Goal: Use online tool/utility: Utilize a website feature to perform a specific function

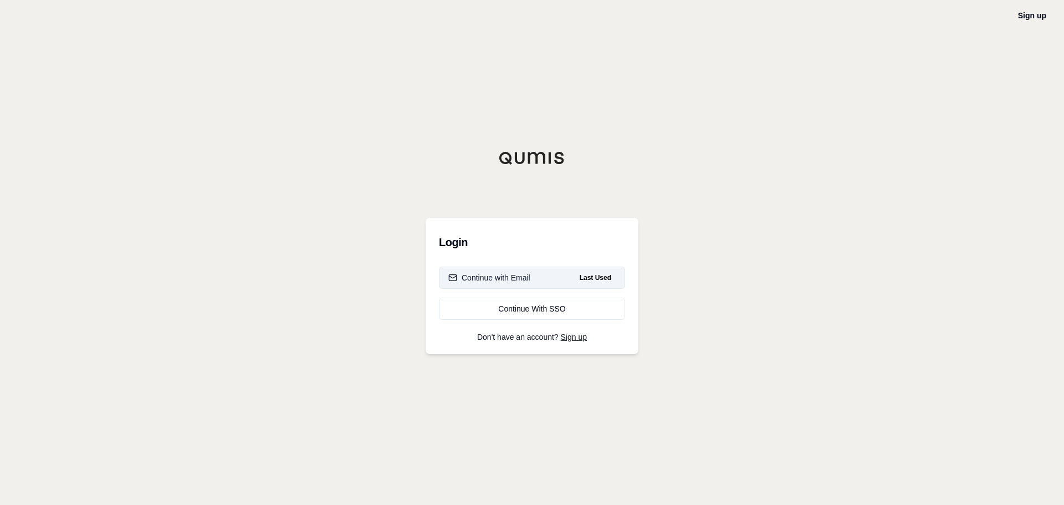
click at [483, 277] on div "Continue with Email" at bounding box center [489, 277] width 82 height 11
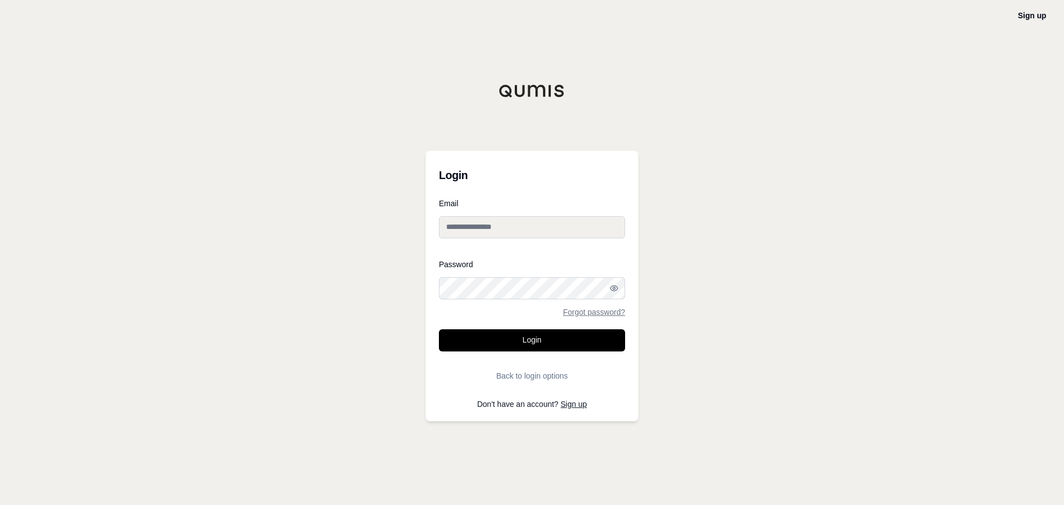
click at [482, 229] on input "Email" at bounding box center [532, 227] width 186 height 22
click at [452, 245] on div "Email" at bounding box center [532, 224] width 186 height 48
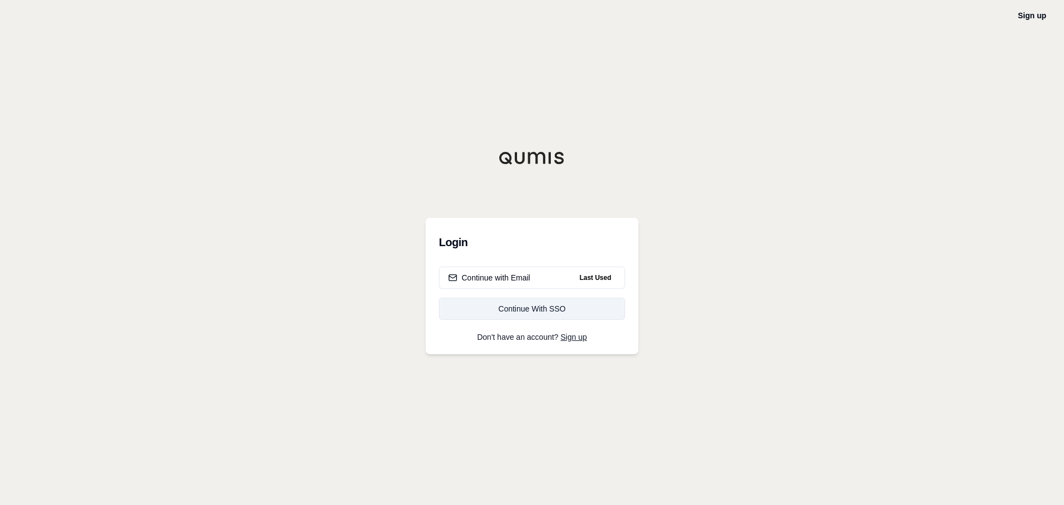
click at [472, 302] on link "Continue With SSO" at bounding box center [532, 309] width 186 height 22
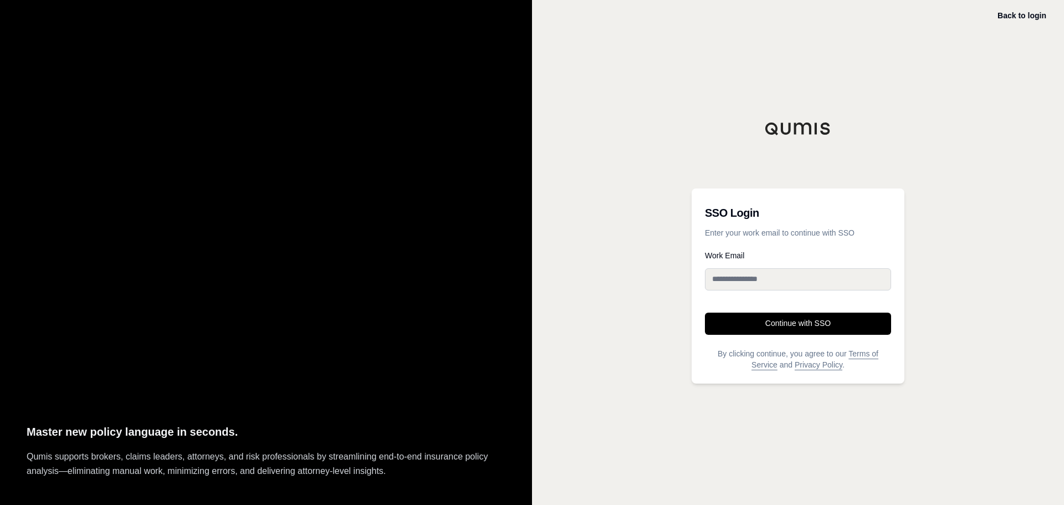
click at [735, 278] on input "Work Email" at bounding box center [798, 279] width 186 height 22
click at [716, 275] on input "Work Email" at bounding box center [798, 279] width 186 height 22
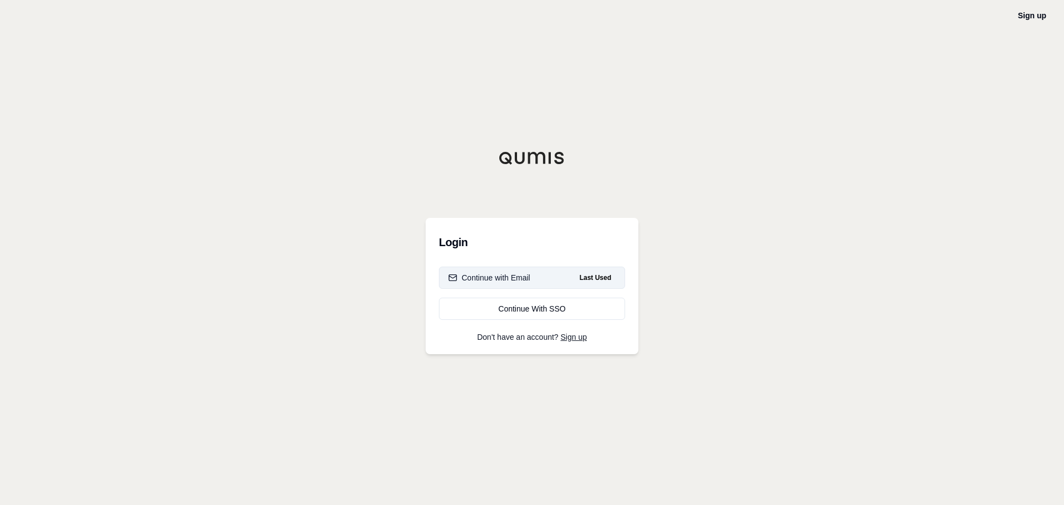
click at [461, 267] on button "Continue with Email Last Used" at bounding box center [532, 278] width 186 height 22
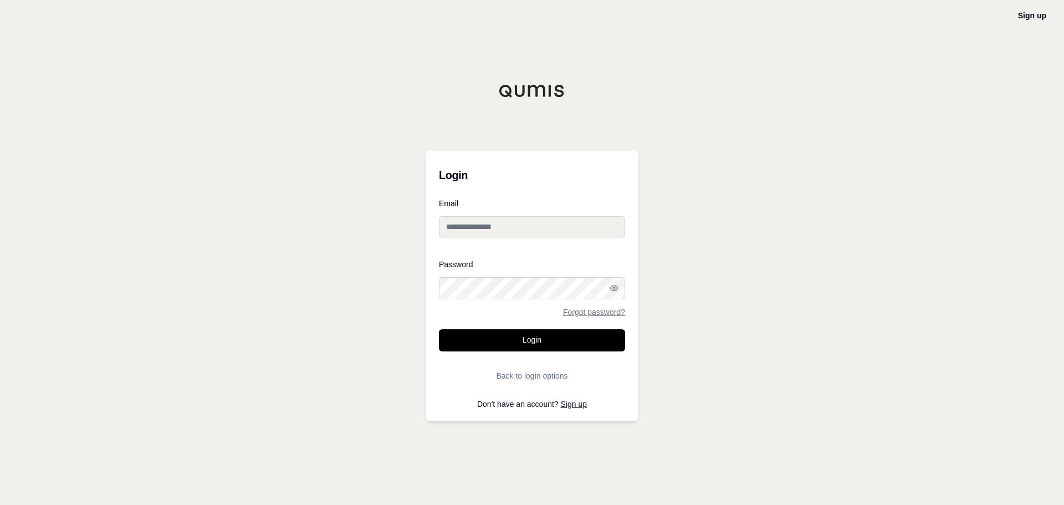
click at [466, 231] on input "Email" at bounding box center [532, 227] width 186 height 22
type input "**********"
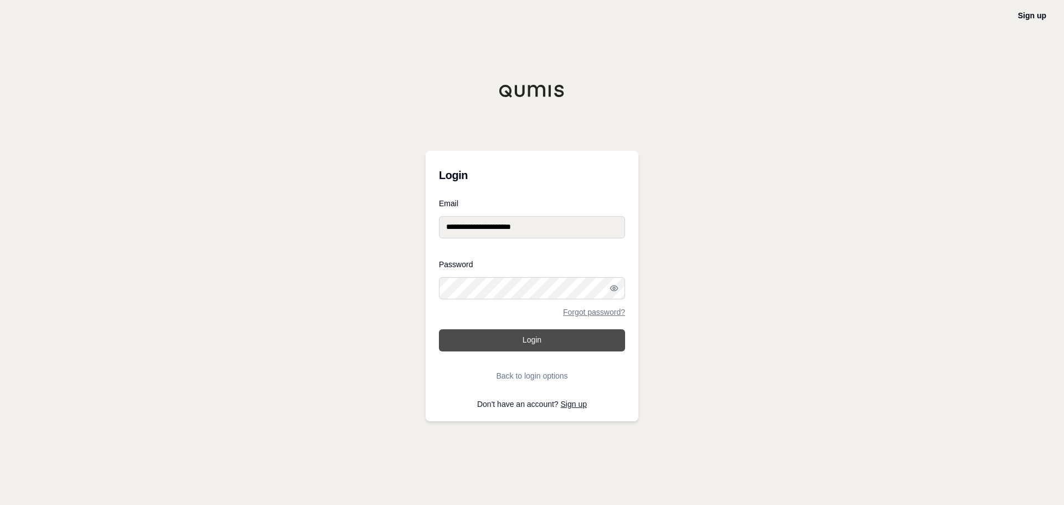
click at [541, 341] on button "Login" at bounding box center [532, 340] width 186 height 22
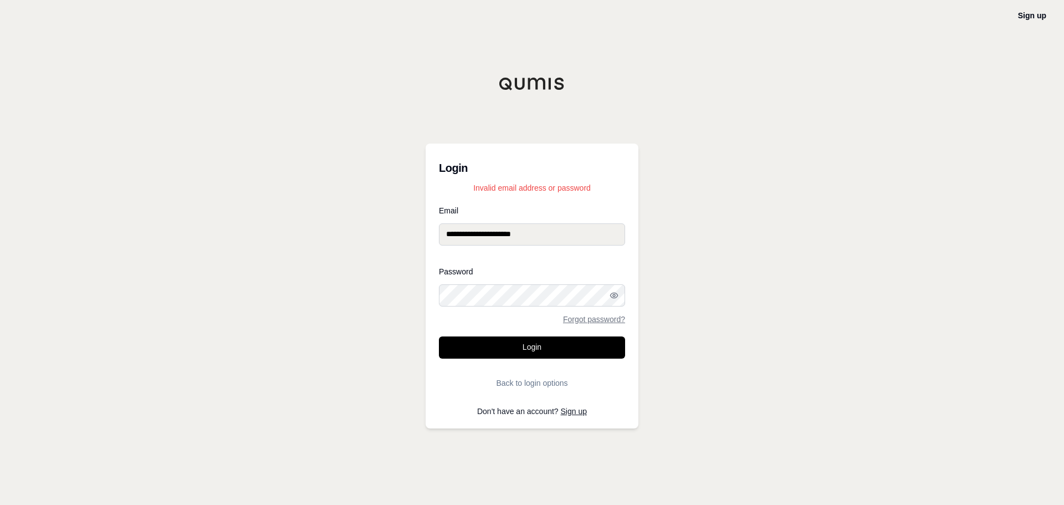
click at [263, 297] on div "**********" at bounding box center [532, 252] width 1064 height 505
click at [537, 348] on button "Login" at bounding box center [532, 347] width 186 height 22
click at [250, 309] on div "**********" at bounding box center [532, 252] width 1064 height 505
click at [543, 350] on button "Login" at bounding box center [532, 347] width 186 height 22
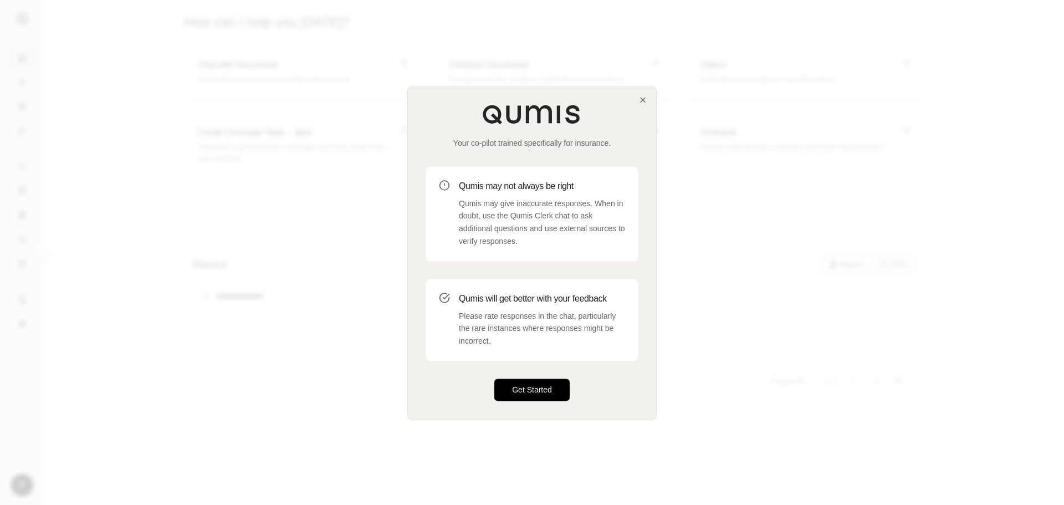
click at [540, 390] on button "Get Started" at bounding box center [531, 390] width 75 height 22
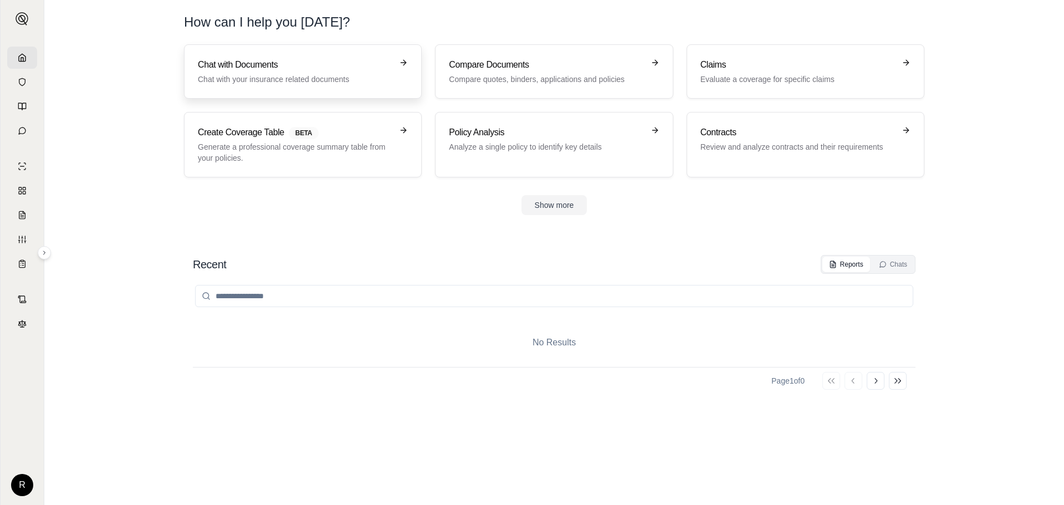
click at [253, 65] on h3 "Chat with Documents" at bounding box center [295, 64] width 195 height 13
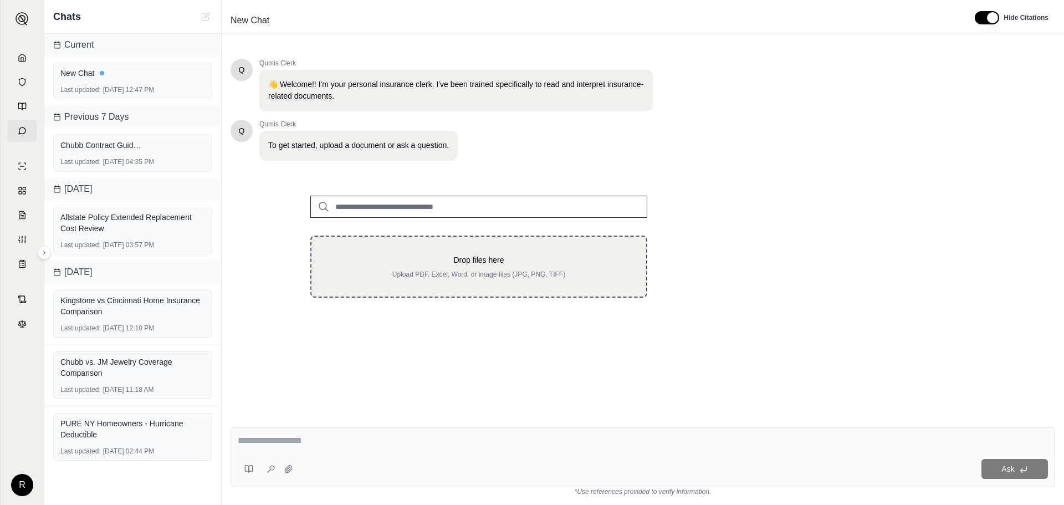
click at [499, 264] on p "Drop files here" at bounding box center [478, 259] width 299 height 11
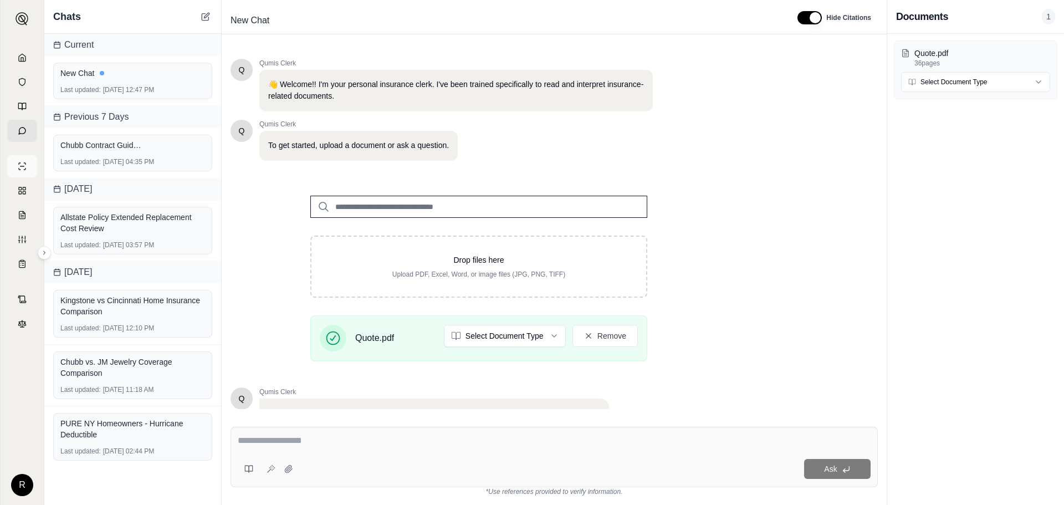
scroll to position [94, 0]
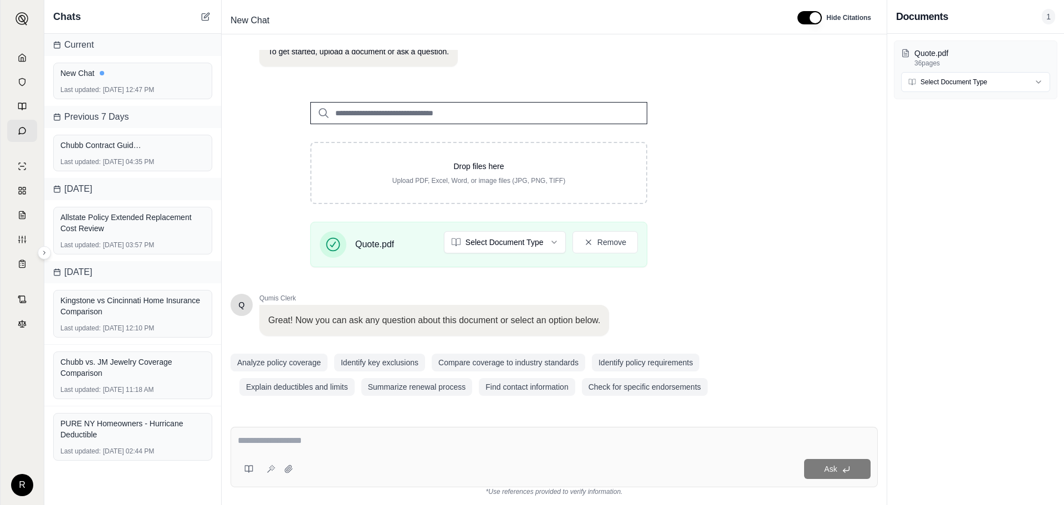
click at [309, 438] on textarea at bounding box center [554, 440] width 633 height 13
type textarea "**********"
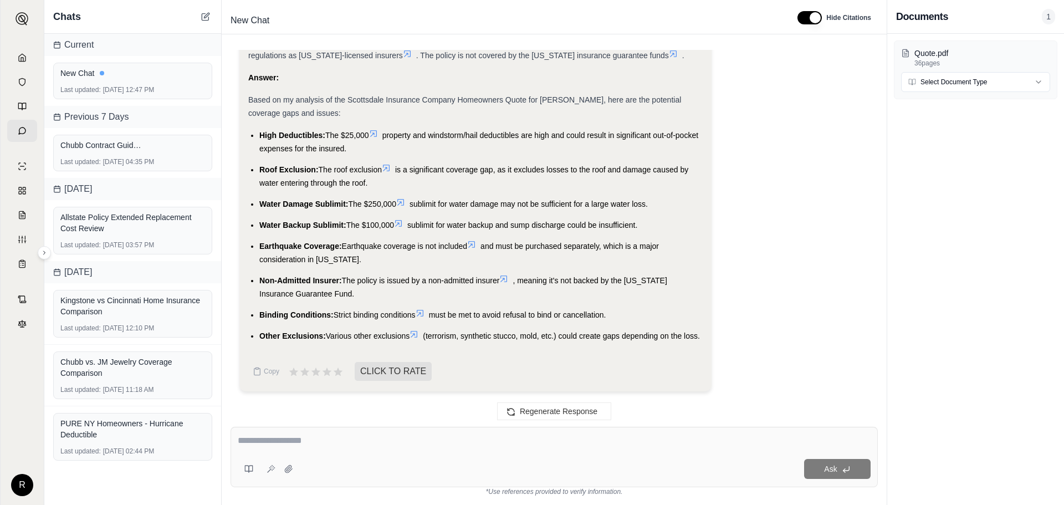
scroll to position [1396, 0]
click at [545, 341] on li "Other Exclusions: Various other exclusions (terrorism, synthetic stucco, mold, …" at bounding box center [480, 335] width 443 height 13
click at [335, 371] on icon at bounding box center [338, 371] width 10 height 9
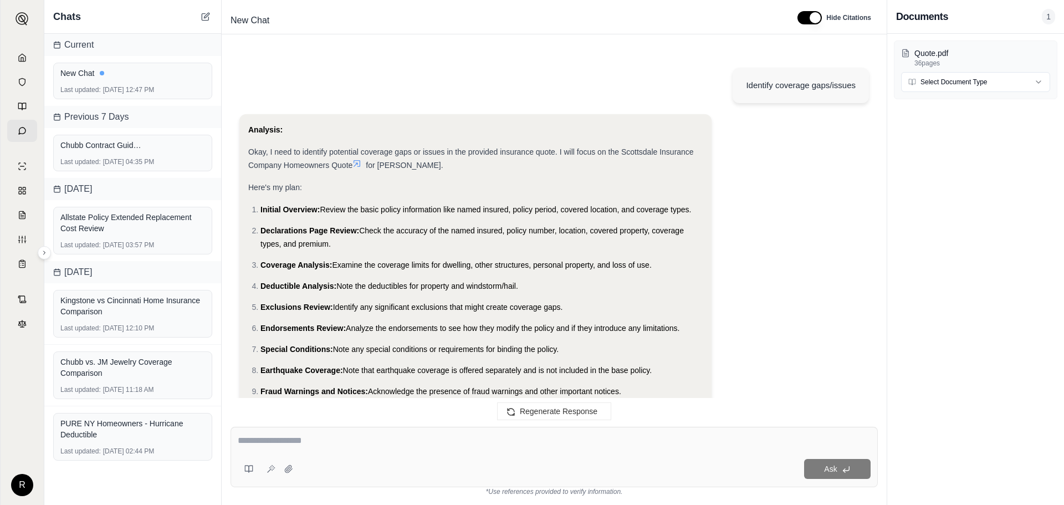
scroll to position [0, 0]
